Goal: Check status

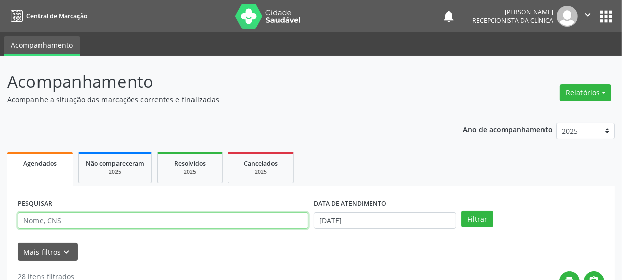
click at [137, 220] on input "text" at bounding box center [163, 220] width 291 height 17
type input "gilber"
click at [461, 210] on button "Filtrar" at bounding box center [477, 218] width 32 height 17
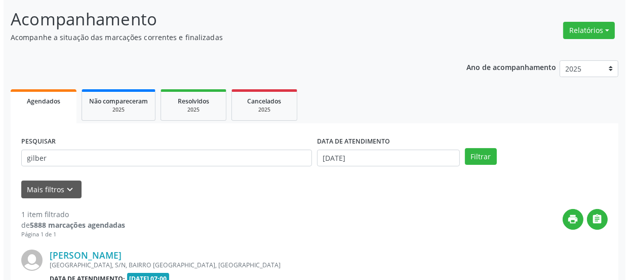
scroll to position [175, 0]
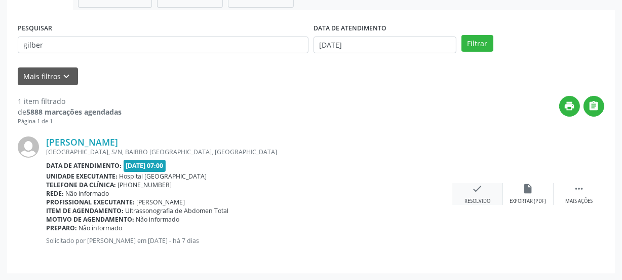
click at [480, 191] on icon "check" at bounding box center [477, 188] width 11 height 11
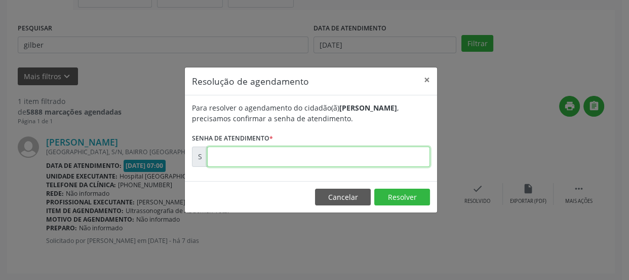
click at [347, 154] on input "text" at bounding box center [318, 156] width 223 height 20
type input "00171612"
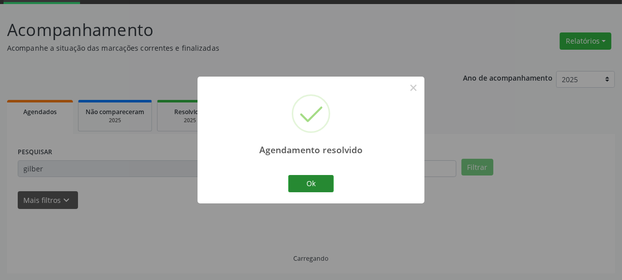
scroll to position [30, 0]
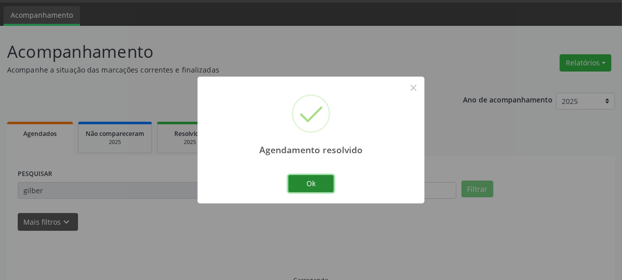
click at [324, 184] on button "Ok" at bounding box center [311, 183] width 46 height 17
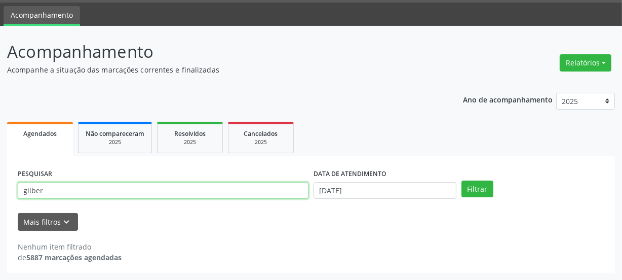
drag, startPoint x: 88, startPoint y: 187, endPoint x: 0, endPoint y: 178, distance: 88.1
click at [0, 178] on div "Acompanhamento Acompanhe a situação das marcações correntes e finalizadas Relat…" at bounding box center [311, 153] width 622 height 254
type input "jucileide"
click at [461, 180] on button "Filtrar" at bounding box center [477, 188] width 32 height 17
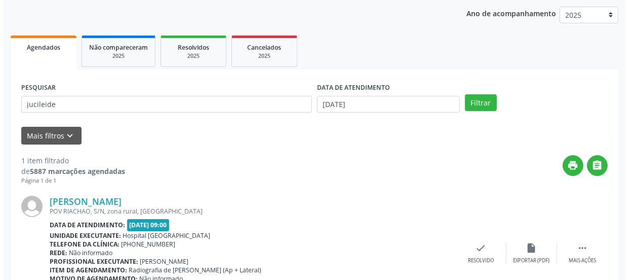
scroll to position [175, 0]
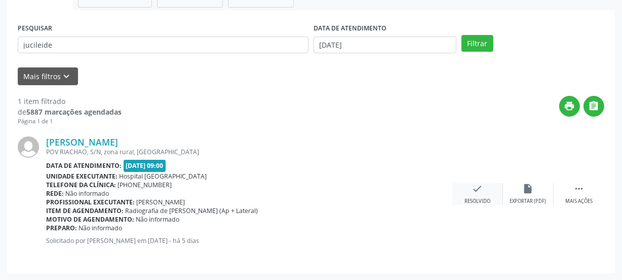
click at [479, 193] on div "check Resolvido" at bounding box center [477, 194] width 51 height 22
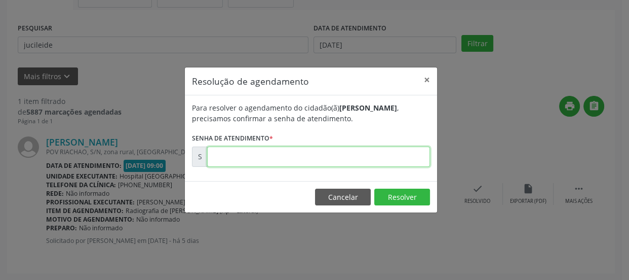
click at [386, 160] on input "text" at bounding box center [318, 156] width 223 height 20
type input "00172218"
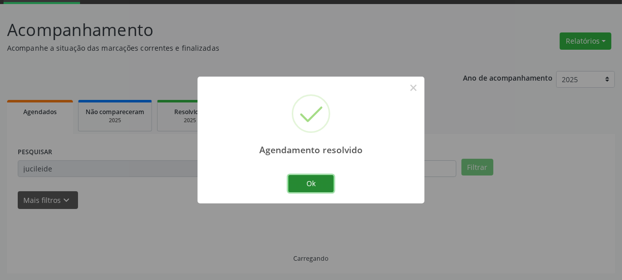
click at [324, 179] on button "Ok" at bounding box center [311, 183] width 46 height 17
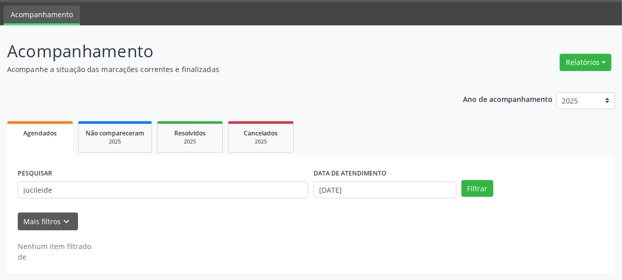
scroll to position [30, 0]
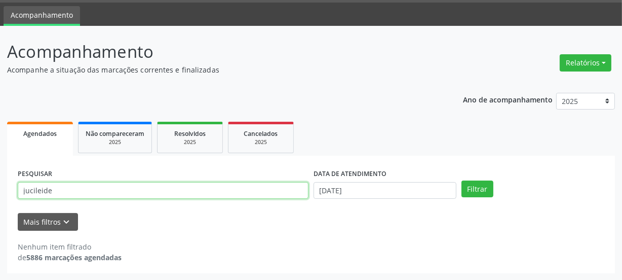
drag, startPoint x: 111, startPoint y: 185, endPoint x: 0, endPoint y: 192, distance: 111.1
click at [0, 192] on div "Acompanhamento Acompanhe a situação das marcações correntes e finalizadas Relat…" at bounding box center [311, 153] width 622 height 254
type input "erenite"
click at [461, 180] on button "Filtrar" at bounding box center [477, 188] width 32 height 17
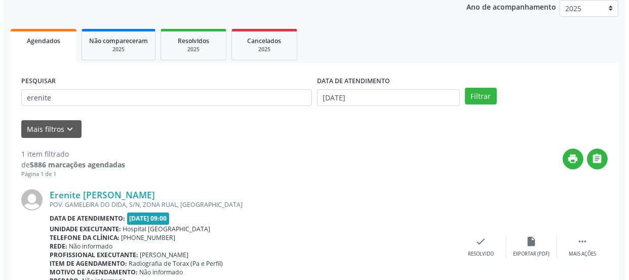
scroll to position [175, 0]
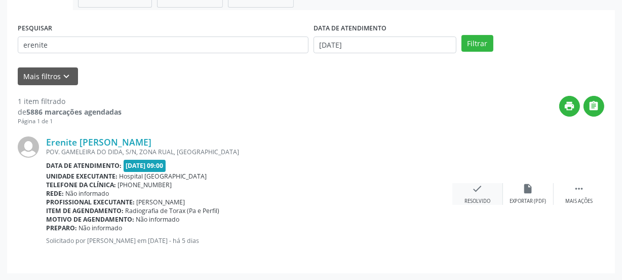
click at [481, 198] on div "Resolvido" at bounding box center [477, 201] width 26 height 7
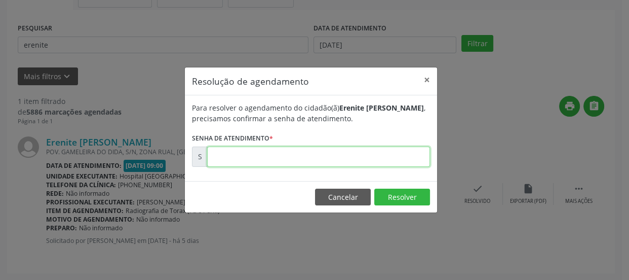
click at [364, 151] on input "text" at bounding box center [318, 156] width 223 height 20
type input "00172160"
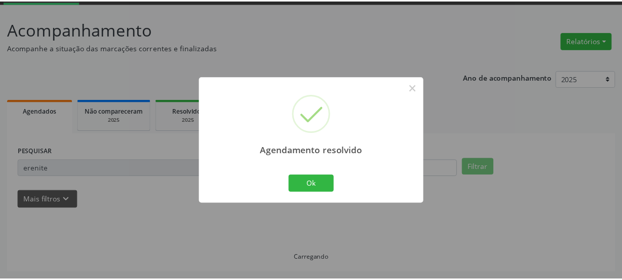
scroll to position [52, 0]
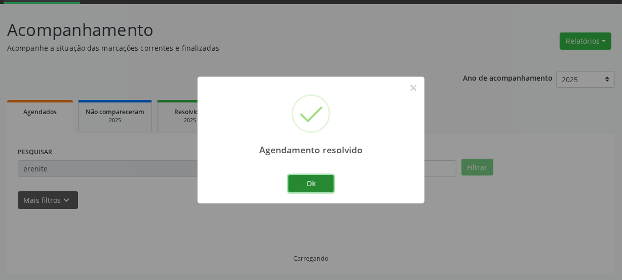
click at [305, 182] on button "Ok" at bounding box center [311, 183] width 46 height 17
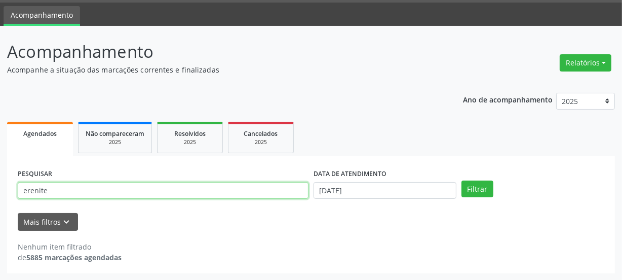
click at [0, 191] on div "Acompanhamento Acompanhe a situação das marcações correntes e finalizadas Relat…" at bounding box center [311, 153] width 622 height 254
type input "alice"
click at [461, 180] on button "Filtrar" at bounding box center [477, 188] width 32 height 17
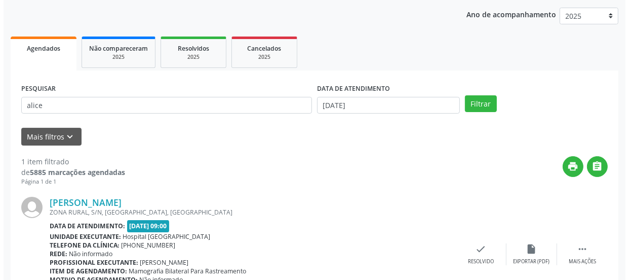
scroll to position [175, 0]
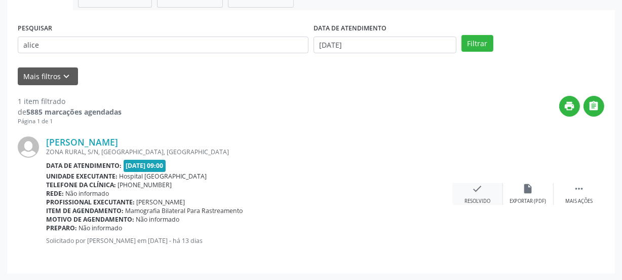
click at [470, 198] on div "Resolvido" at bounding box center [477, 201] width 26 height 7
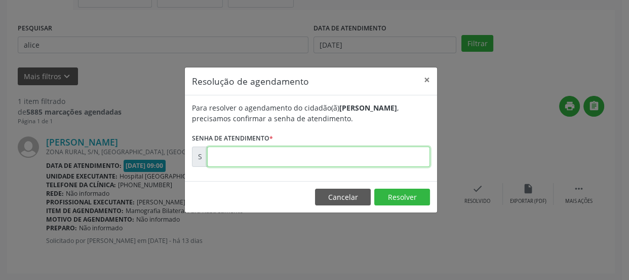
click at [339, 162] on input "text" at bounding box center [318, 156] width 223 height 20
type input "00170509"
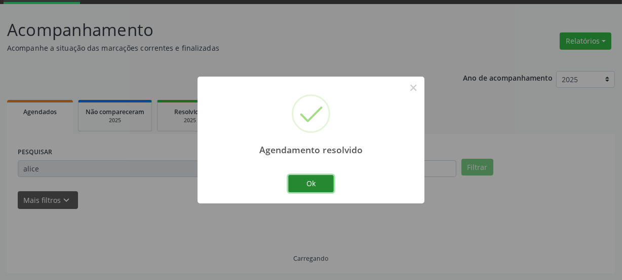
click at [298, 184] on button "Ok" at bounding box center [311, 183] width 46 height 17
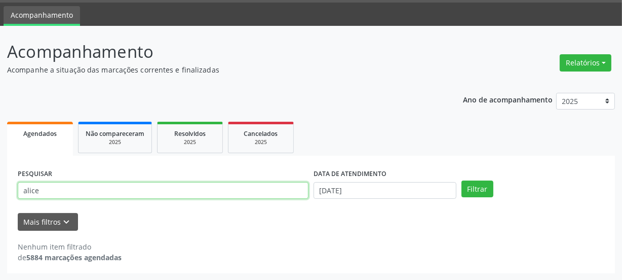
drag, startPoint x: 126, startPoint y: 188, endPoint x: 5, endPoint y: 181, distance: 121.3
click at [12, 181] on div "PESQUISAR alice DATA DE ATENDIMENTO [DATE] Filtrar UNIDADE DE REFERÊNCIA Seleci…" at bounding box center [311, 214] width 608 height 118
type input "valdi"
click at [461, 180] on button "Filtrar" at bounding box center [477, 188] width 32 height 17
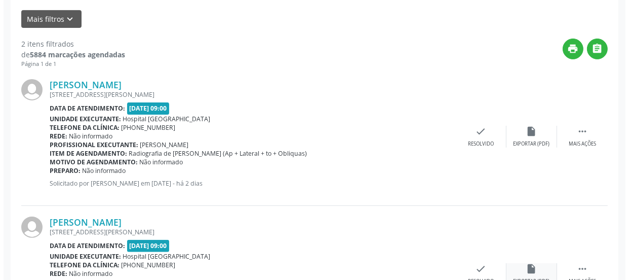
scroll to position [312, 0]
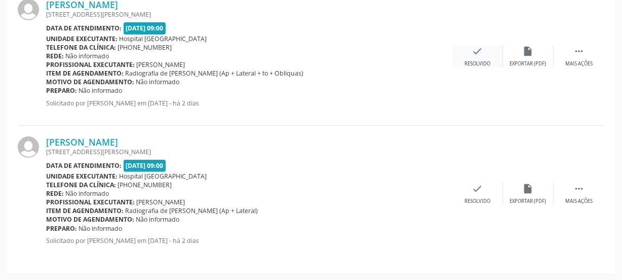
click at [488, 54] on div "check Resolvido" at bounding box center [477, 57] width 51 height 22
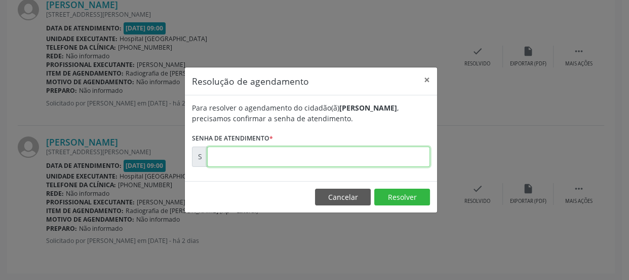
click at [357, 160] on input "text" at bounding box center [318, 156] width 223 height 20
type input "00172286"
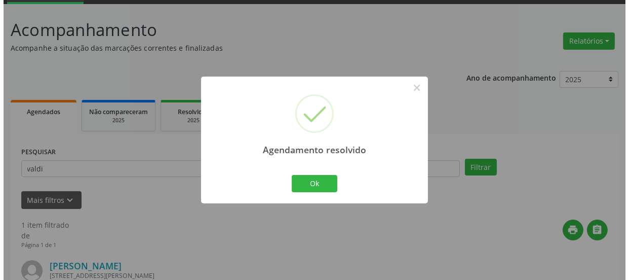
scroll to position [175, 0]
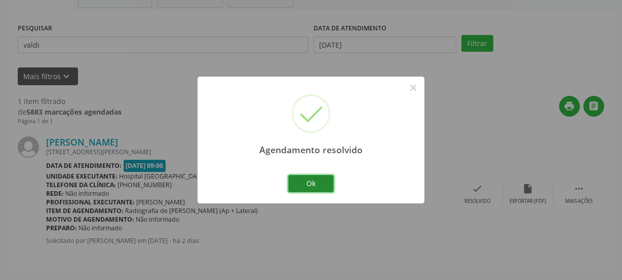
click at [319, 184] on button "Ok" at bounding box center [311, 183] width 46 height 17
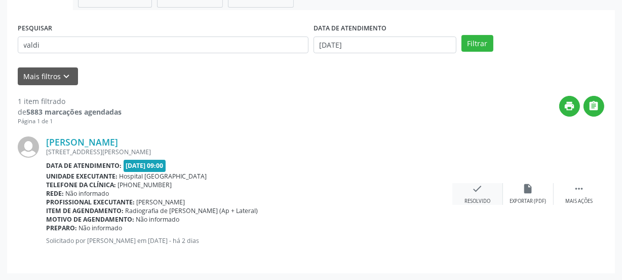
click at [481, 199] on div "Resolvido" at bounding box center [477, 201] width 26 height 7
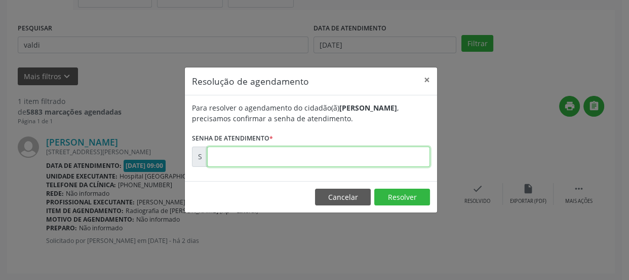
drag, startPoint x: 326, startPoint y: 159, endPoint x: 310, endPoint y: 163, distance: 15.6
click at [326, 159] on input "text" at bounding box center [318, 156] width 223 height 20
type input "00172292"
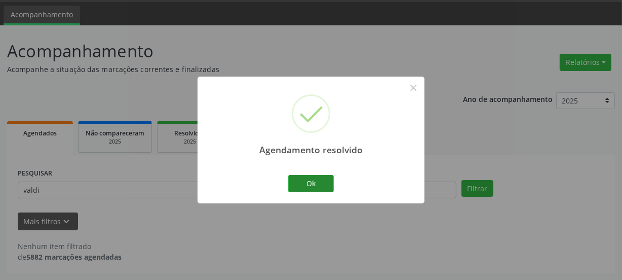
scroll to position [30, 0]
click at [306, 177] on button "Ok" at bounding box center [311, 183] width 46 height 17
